Goal: Task Accomplishment & Management: Manage account settings

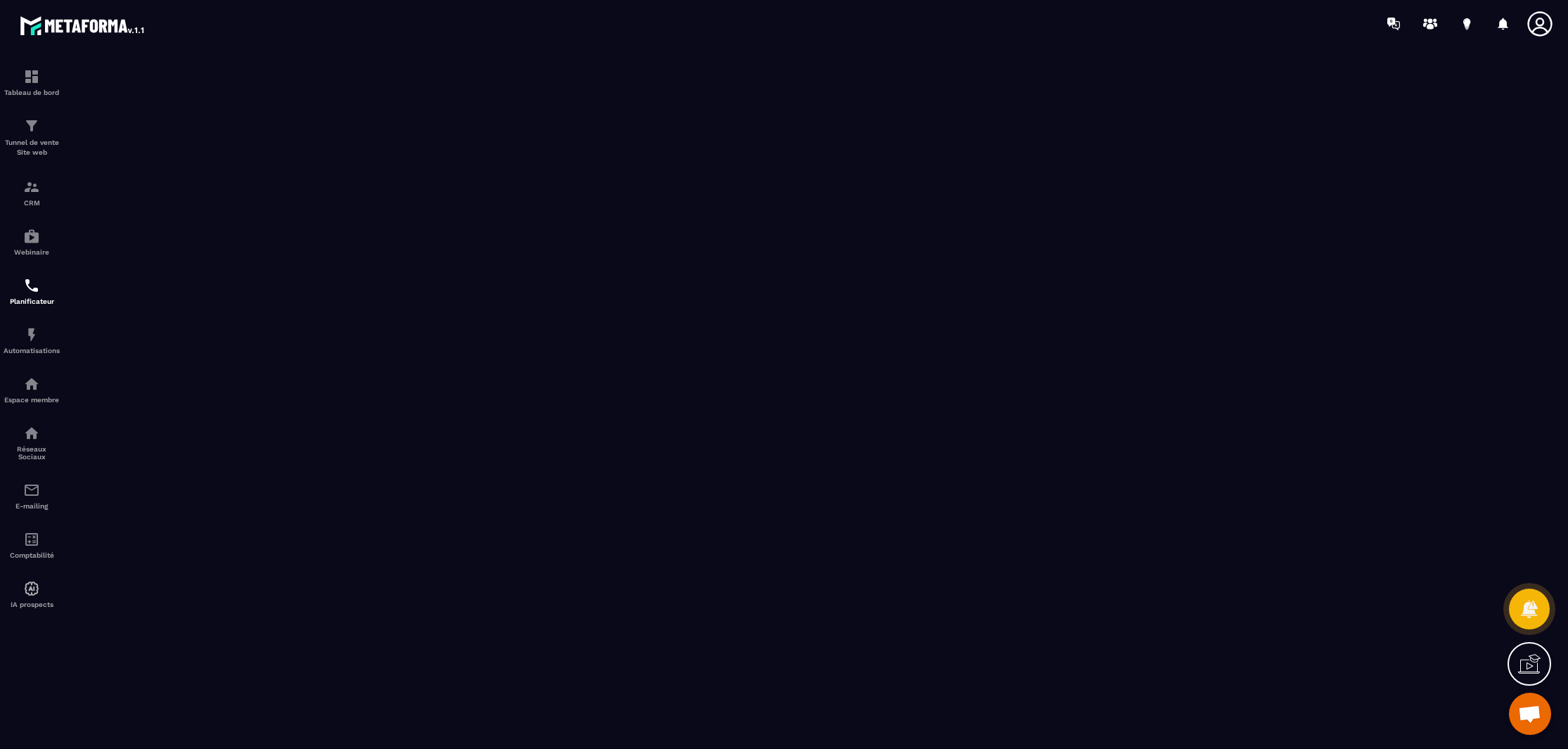
scroll to position [9, 0]
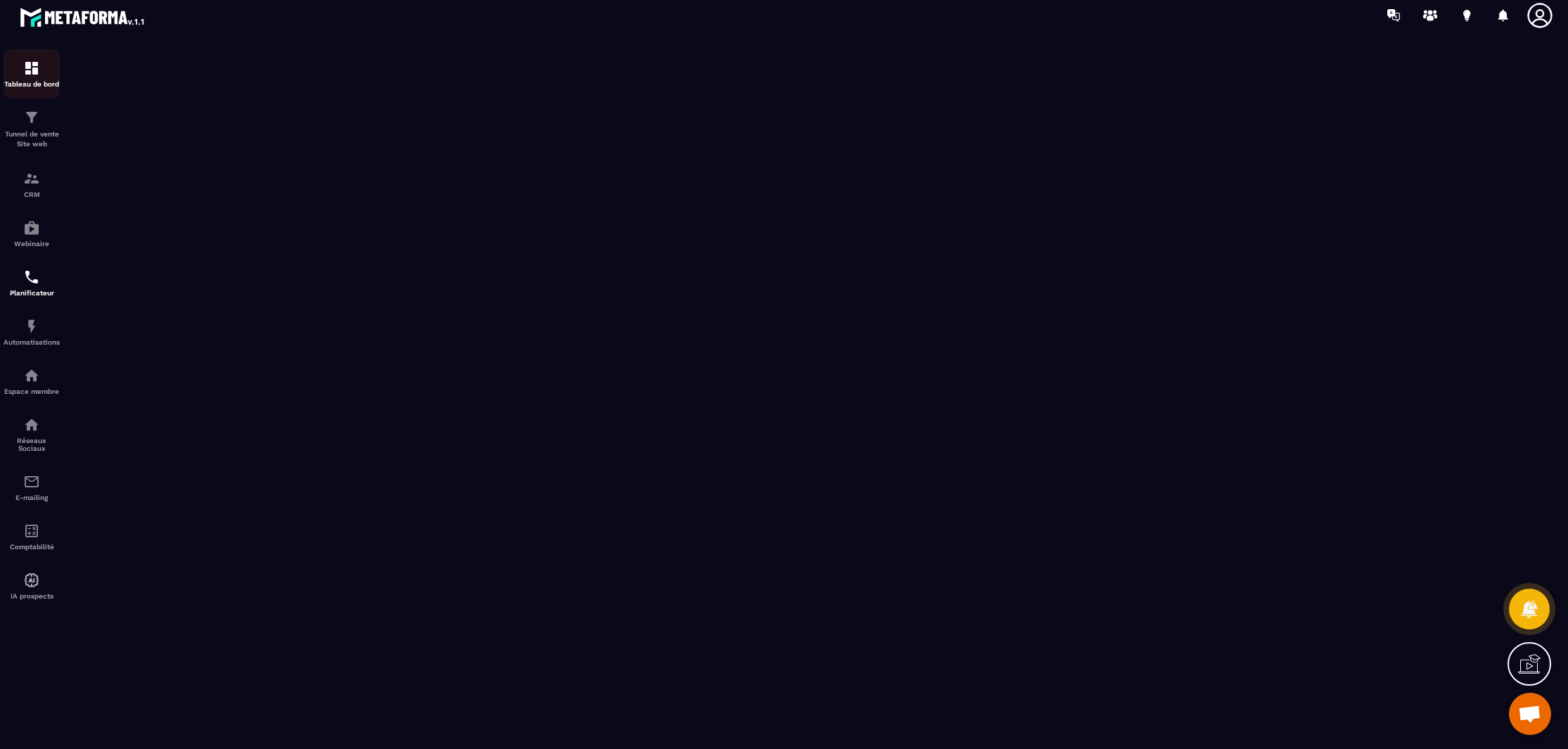
click at [24, 63] on img at bounding box center [31, 68] width 17 height 17
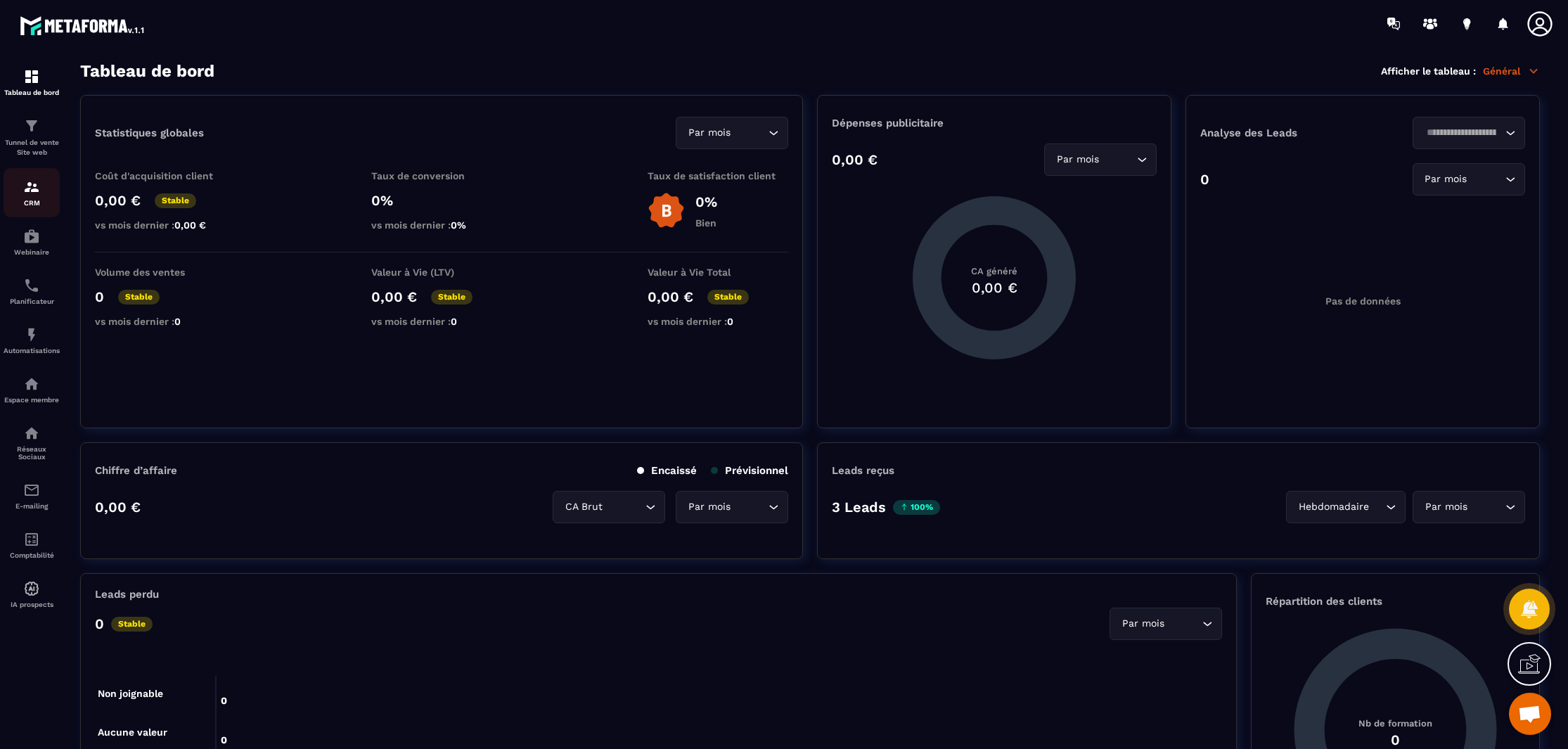
click at [25, 190] on img at bounding box center [31, 187] width 17 height 17
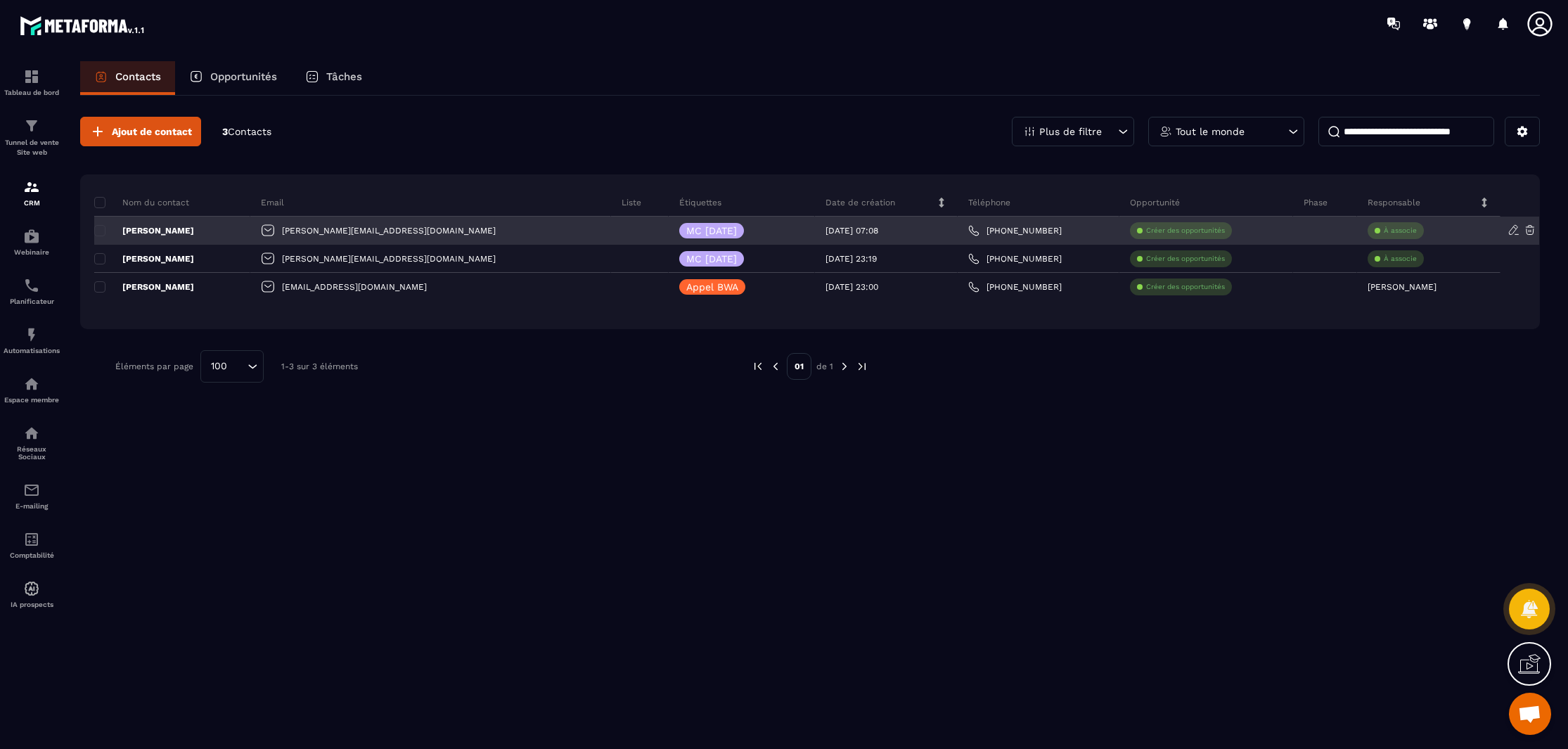
click at [97, 236] on label at bounding box center [99, 235] width 9 height 9
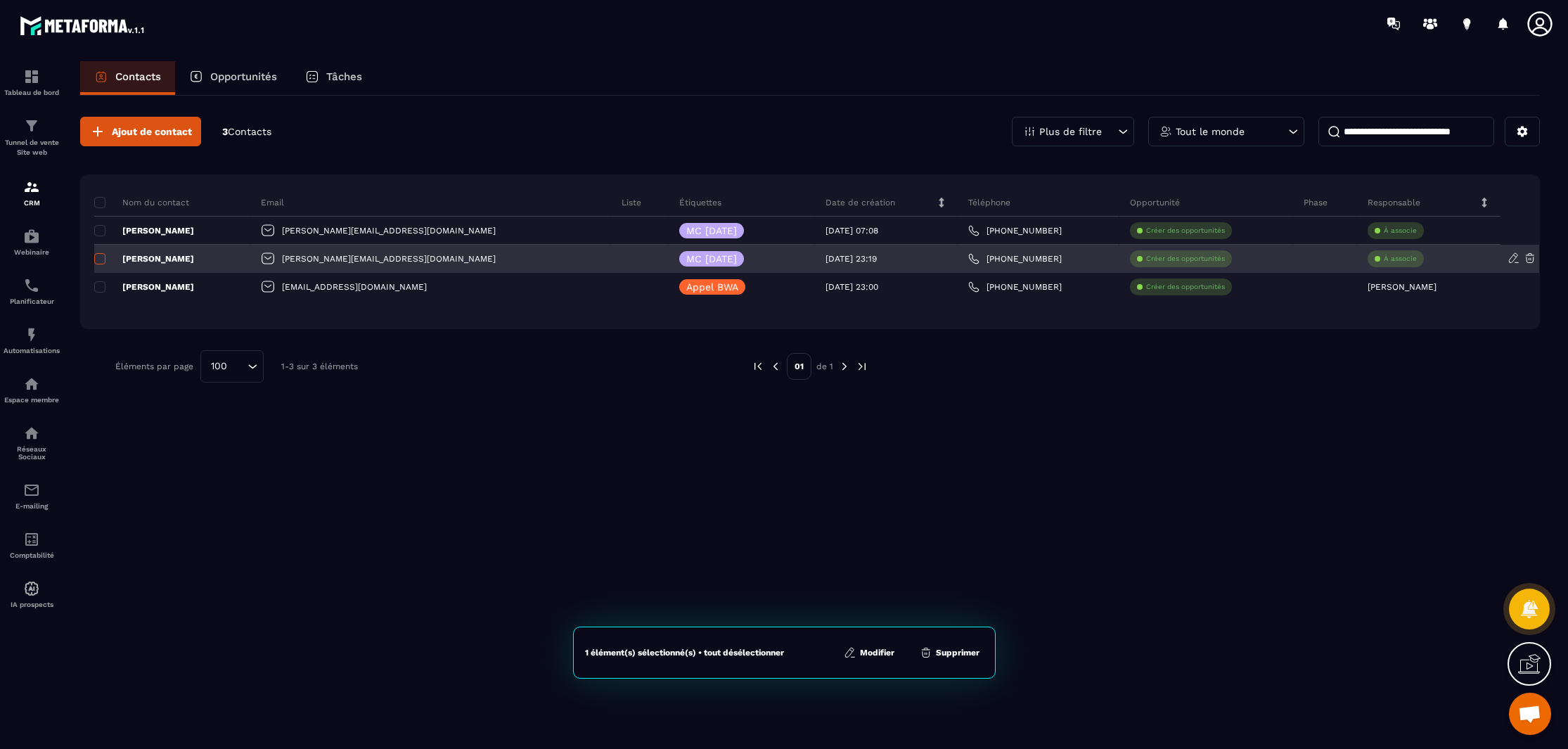
click at [100, 258] on span at bounding box center [100, 258] width 11 height 11
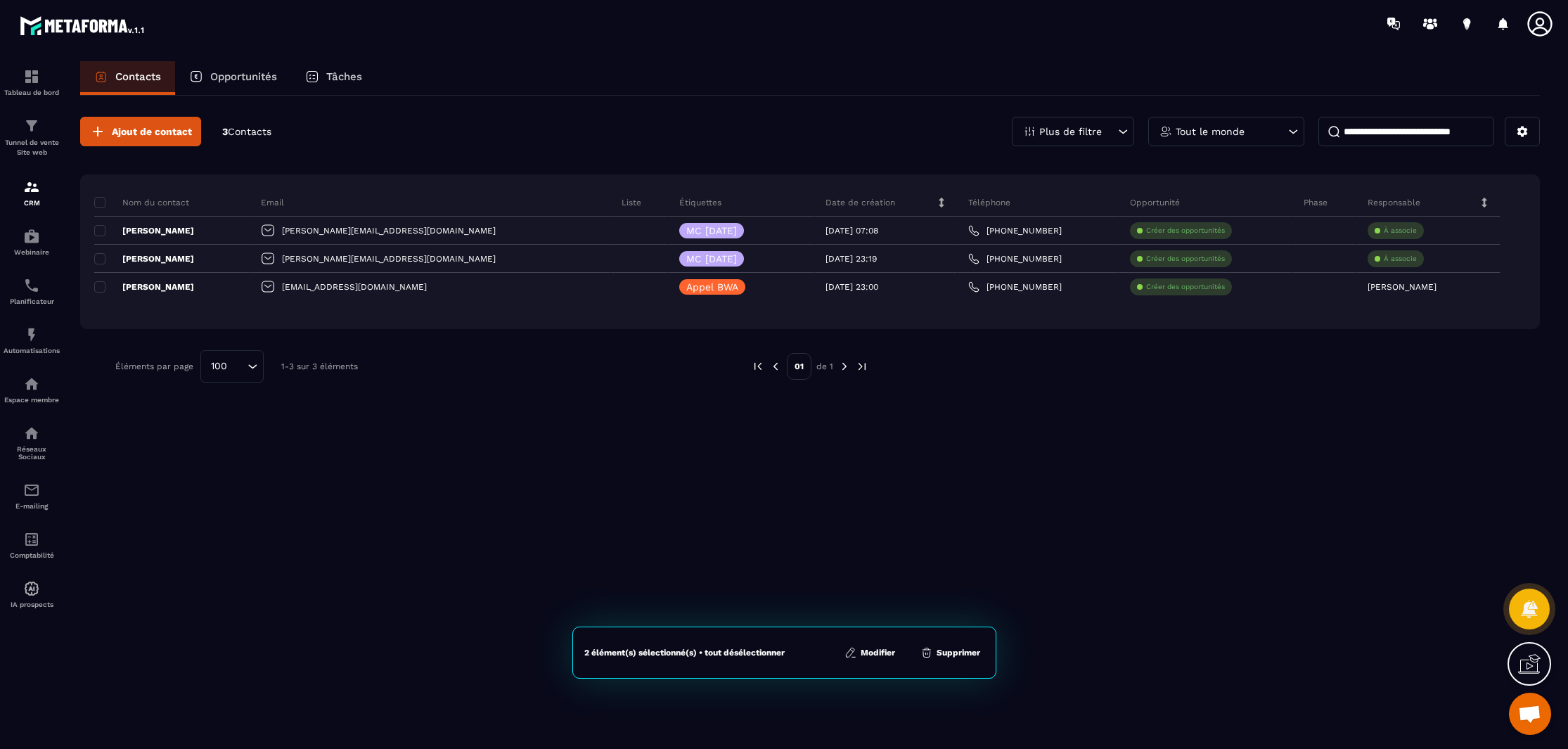
click at [961, 652] on button "Supprimer" at bounding box center [950, 652] width 69 height 14
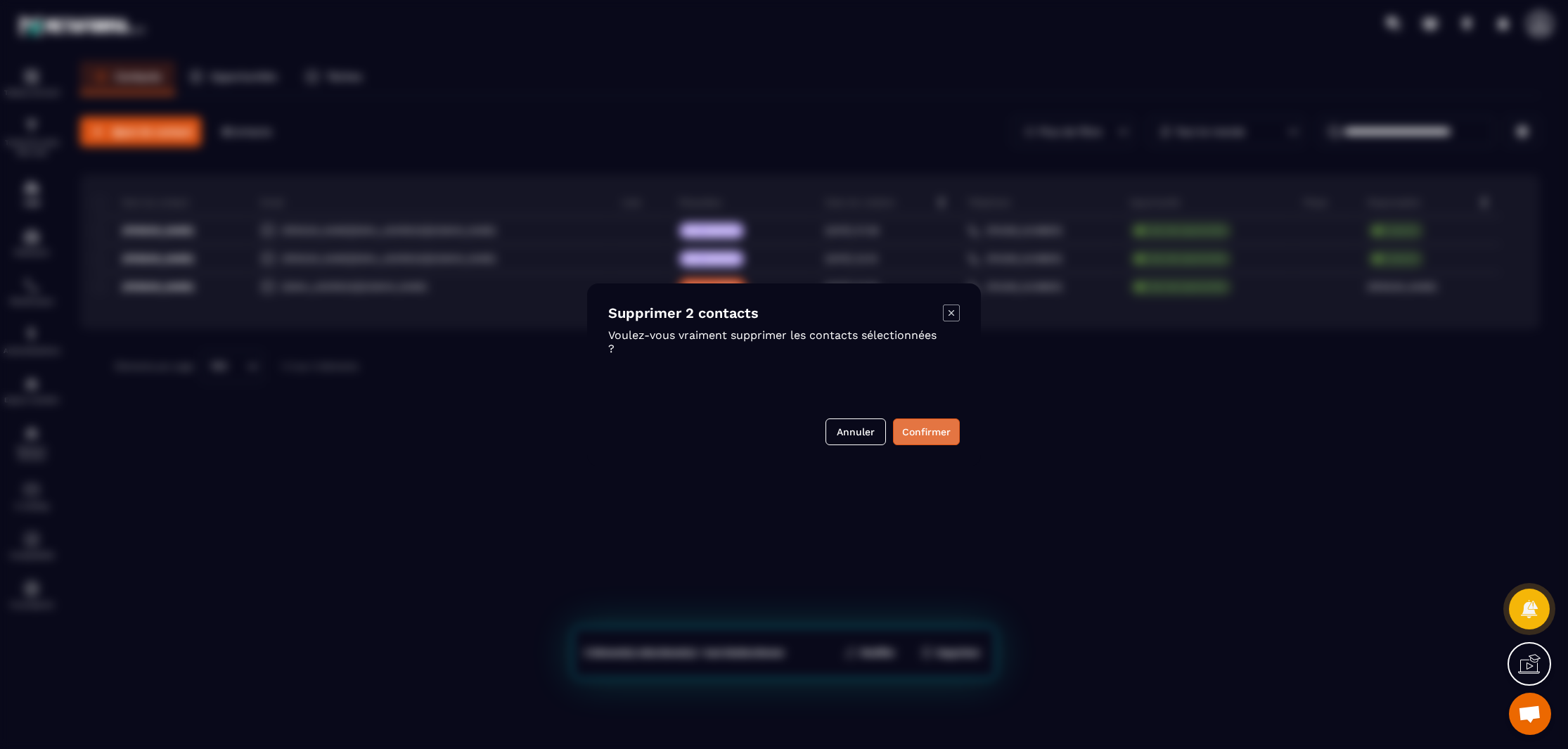
click at [943, 424] on button "Confirmer" at bounding box center [926, 432] width 67 height 27
